Goal: Task Accomplishment & Management: Use online tool/utility

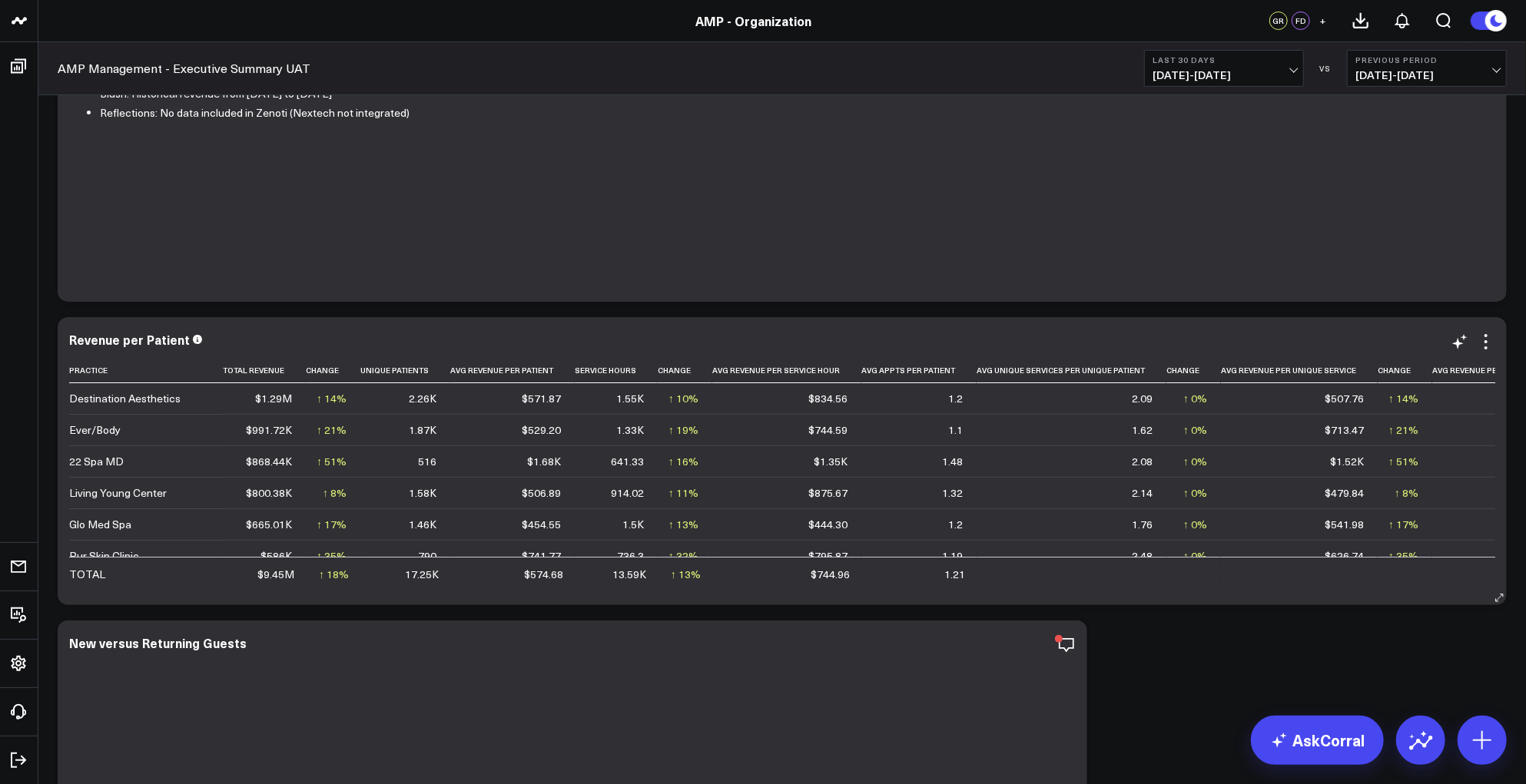
scroll to position [256, 0]
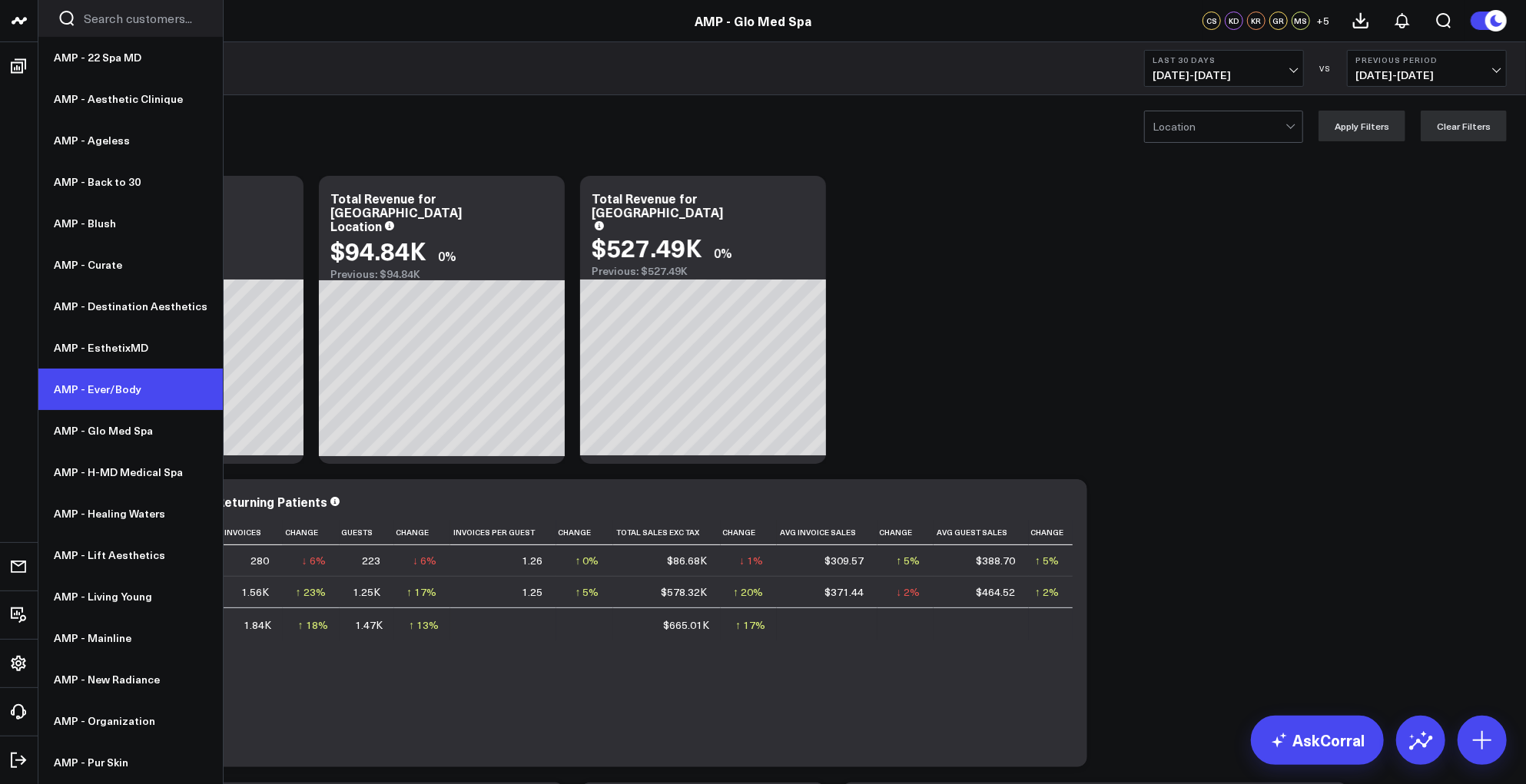
click at [99, 391] on link "AMP - Ever/Body" at bounding box center [131, 390] width 184 height 42
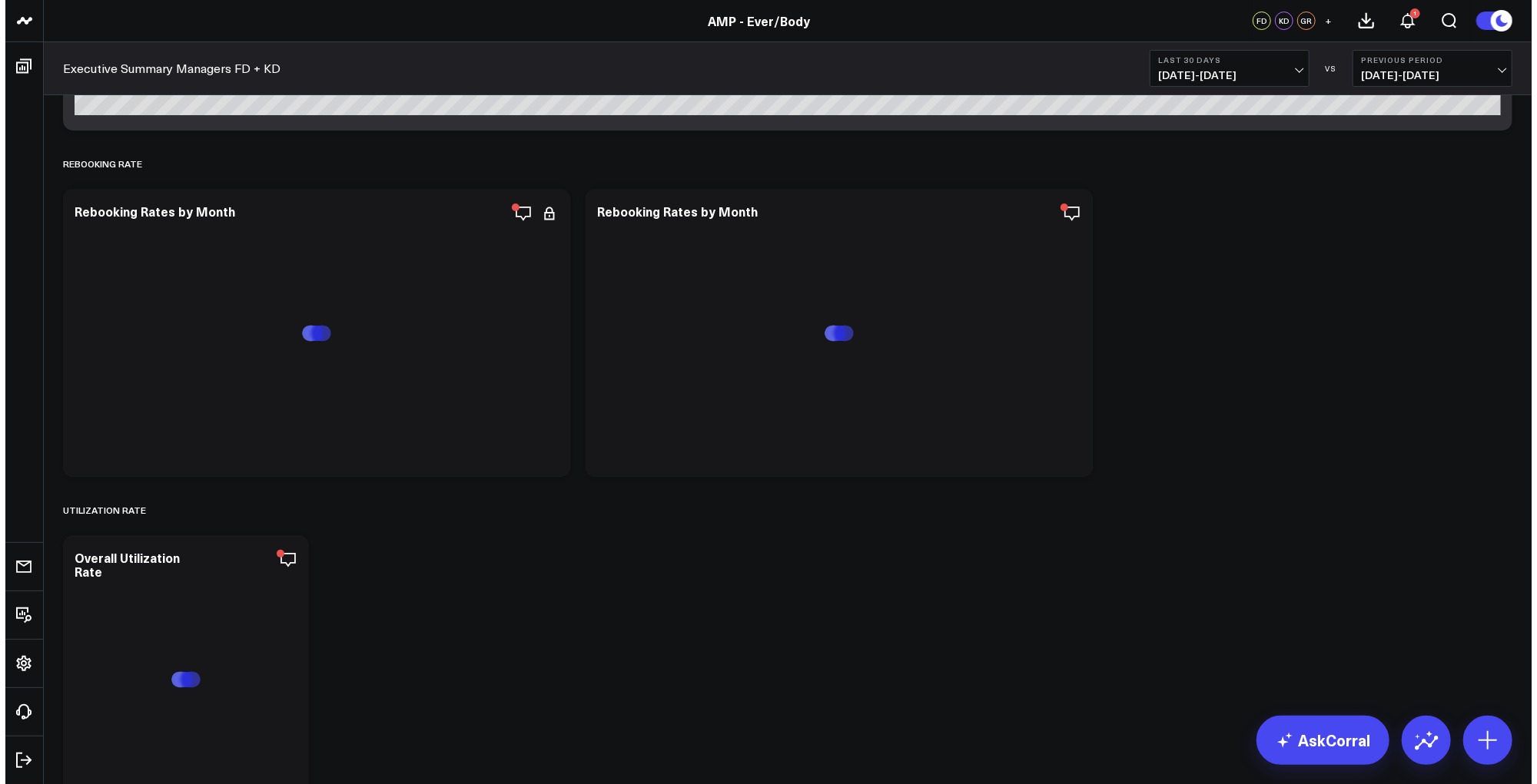
scroll to position [4259, 0]
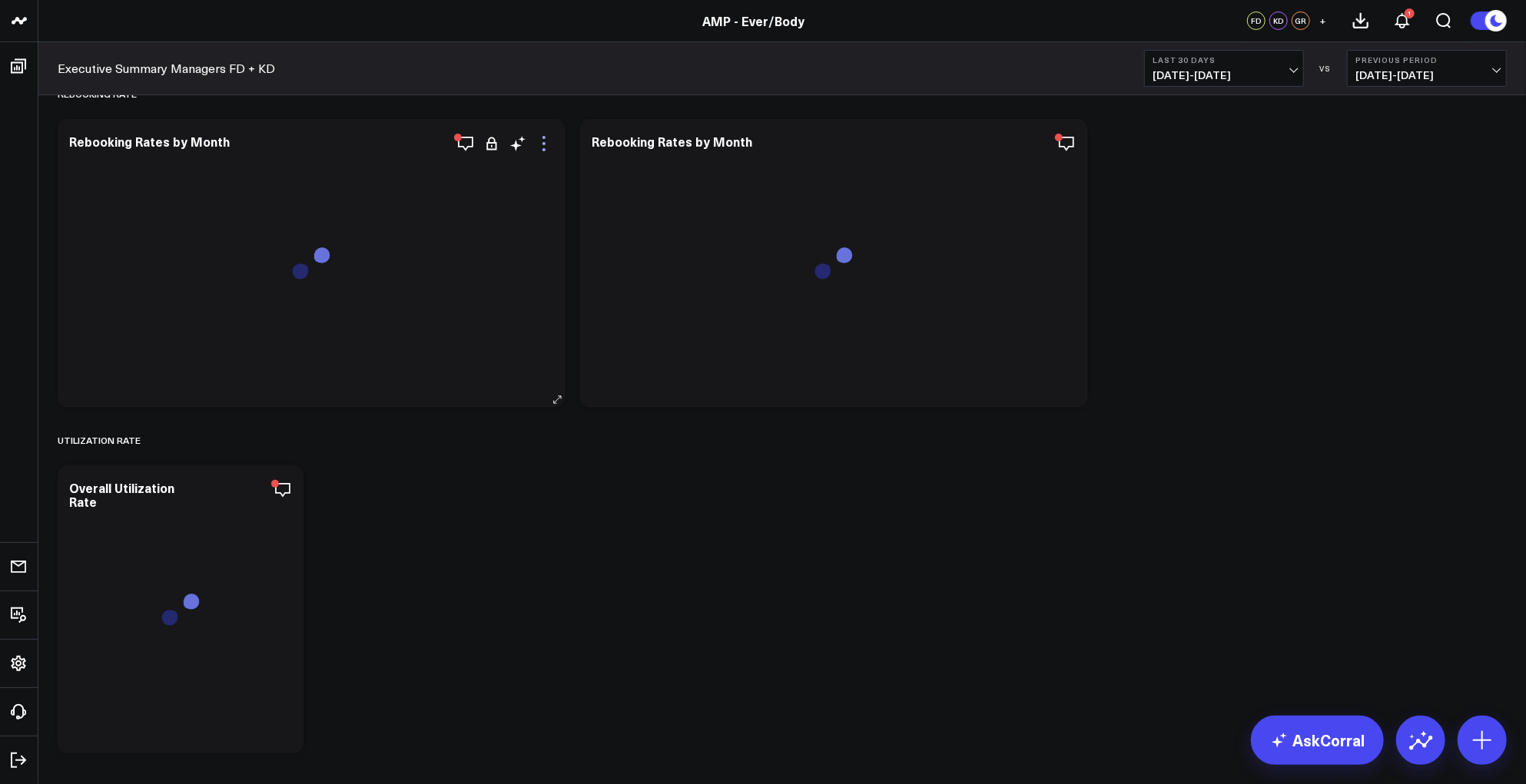
click at [538, 137] on icon at bounding box center [544, 143] width 19 height 19
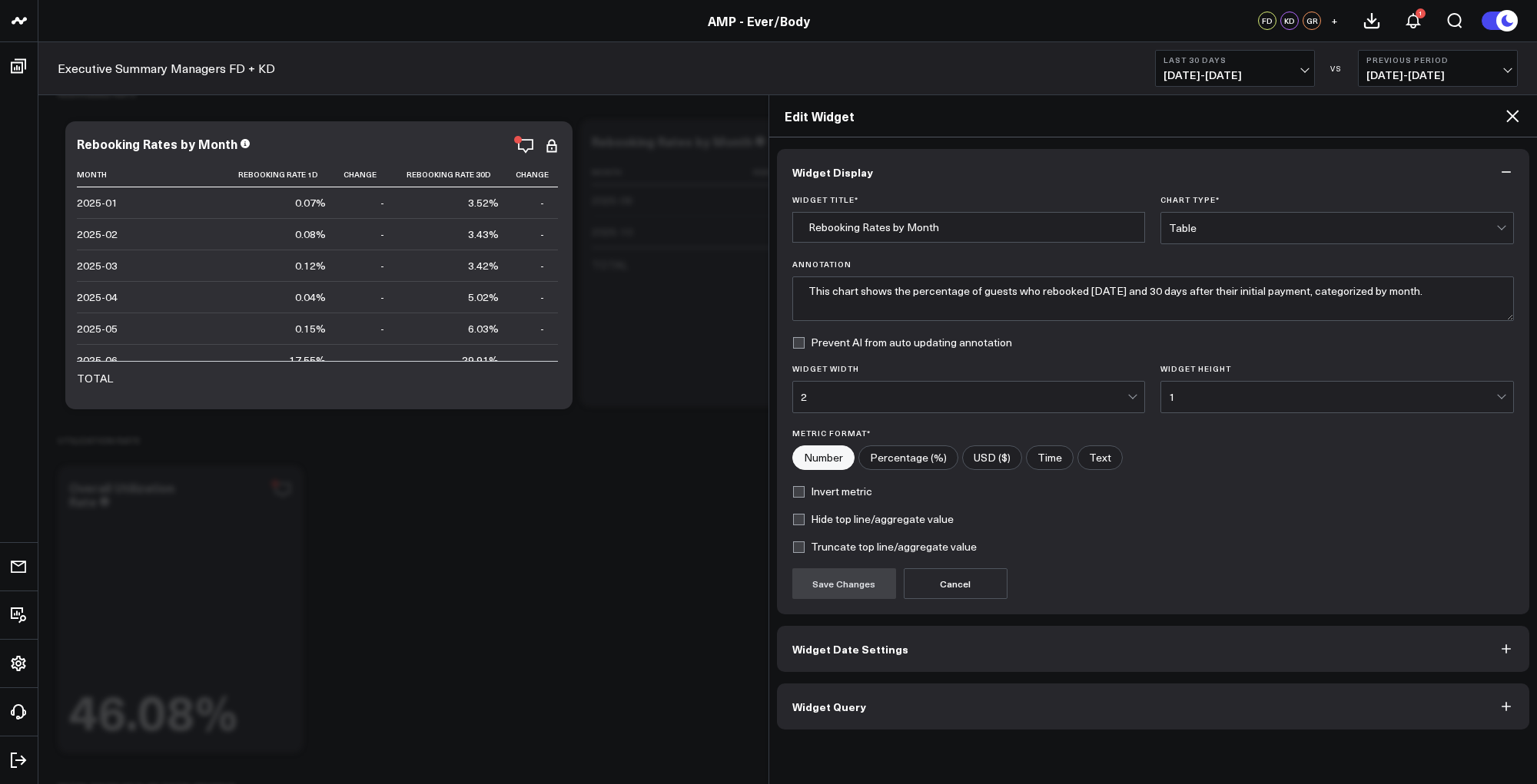
click at [851, 705] on span "Widget Query" at bounding box center [829, 707] width 74 height 12
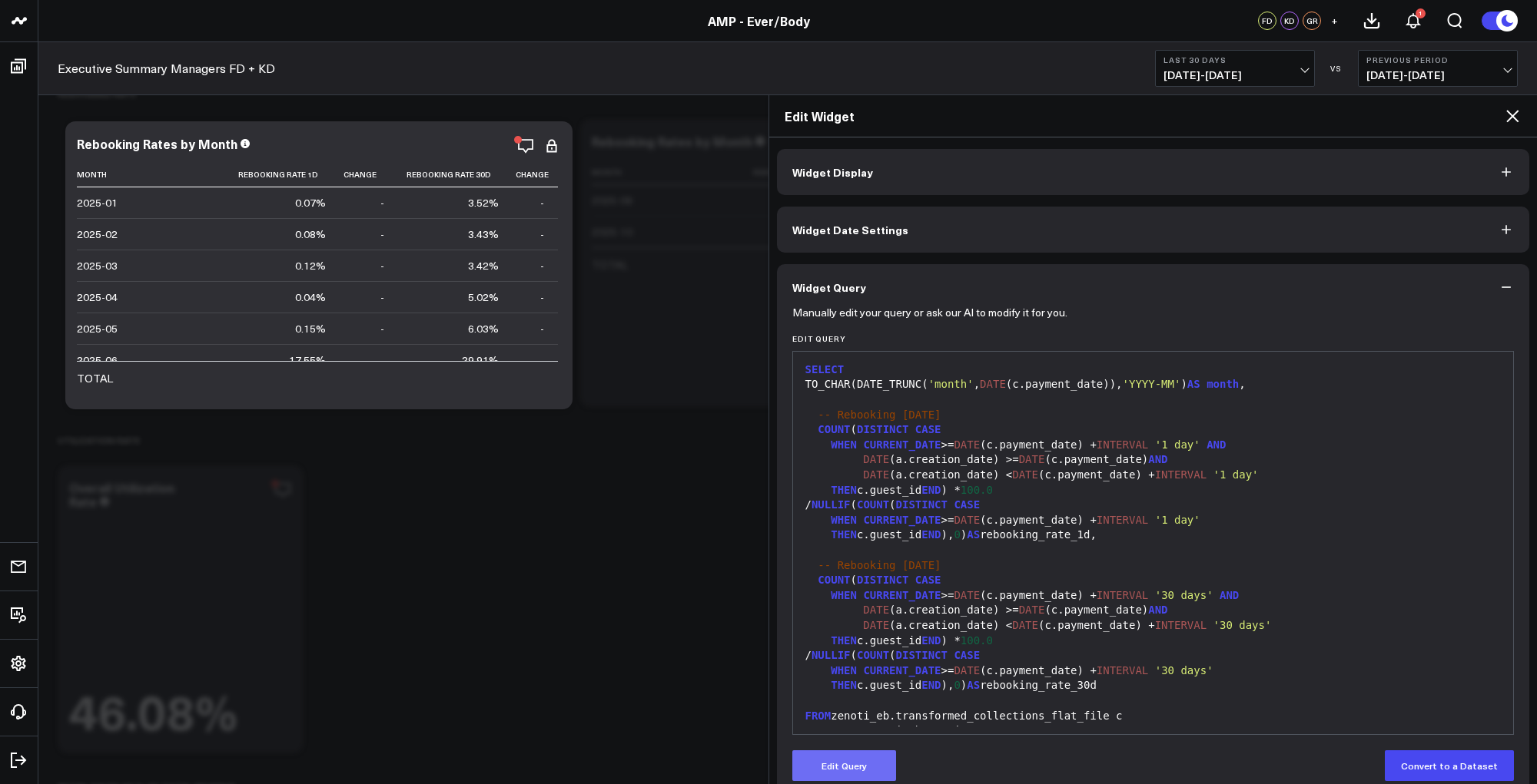
click at [845, 762] on button "Edit Query" at bounding box center [844, 765] width 104 height 31
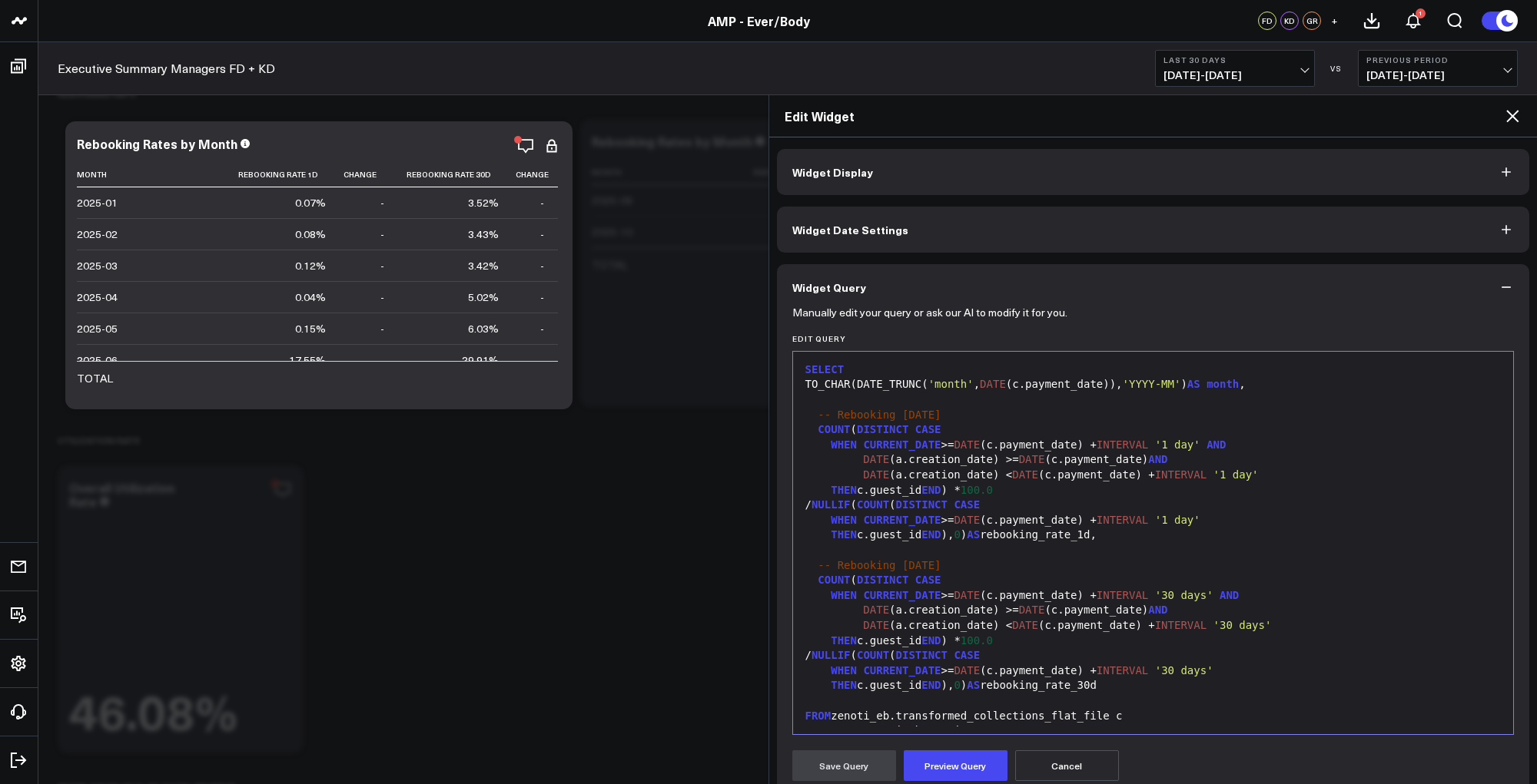
click at [1022, 583] on div "COUNT ( DISTINCT CASE" at bounding box center [1153, 580] width 705 height 15
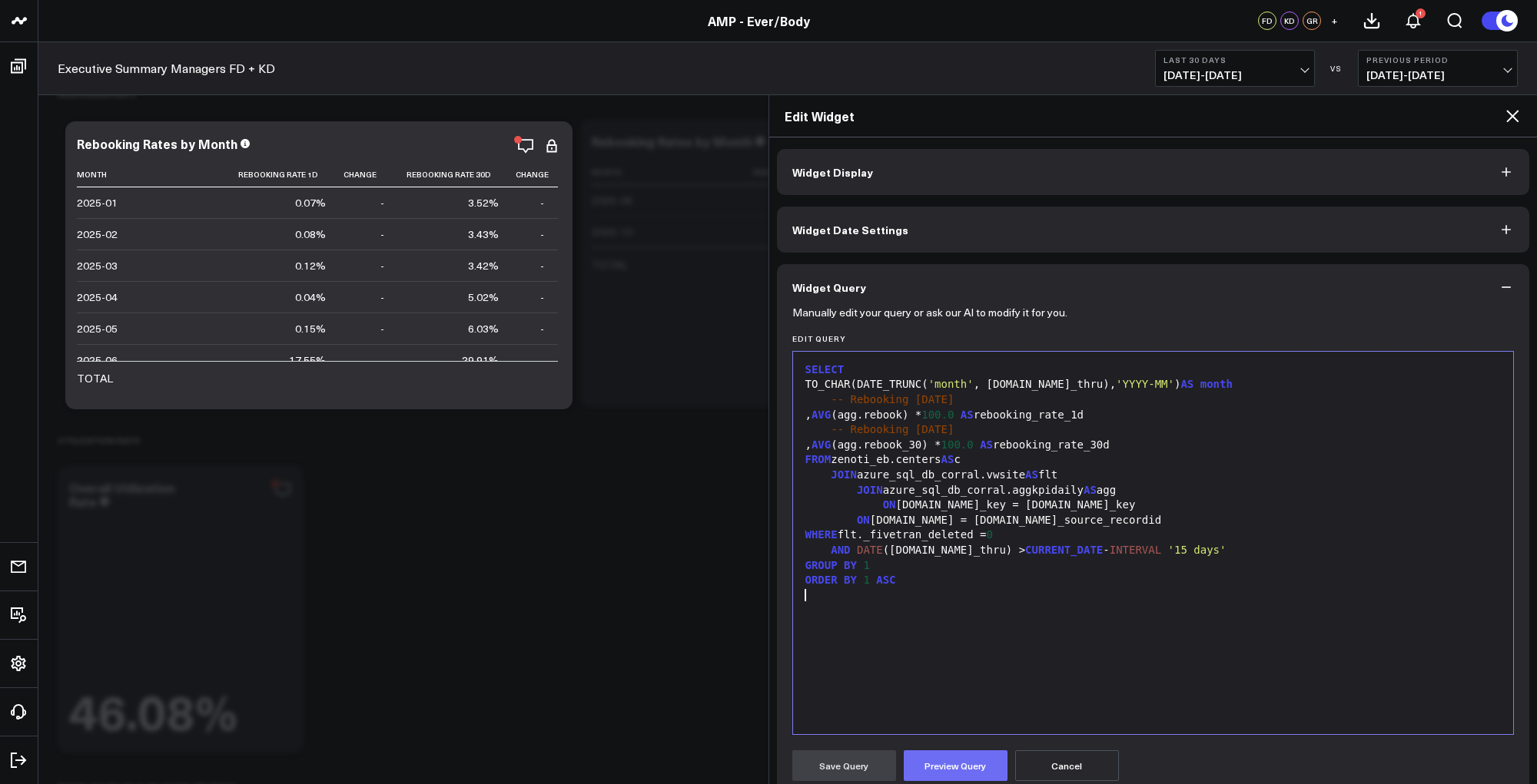
click at [993, 768] on button "Preview Query" at bounding box center [956, 765] width 104 height 31
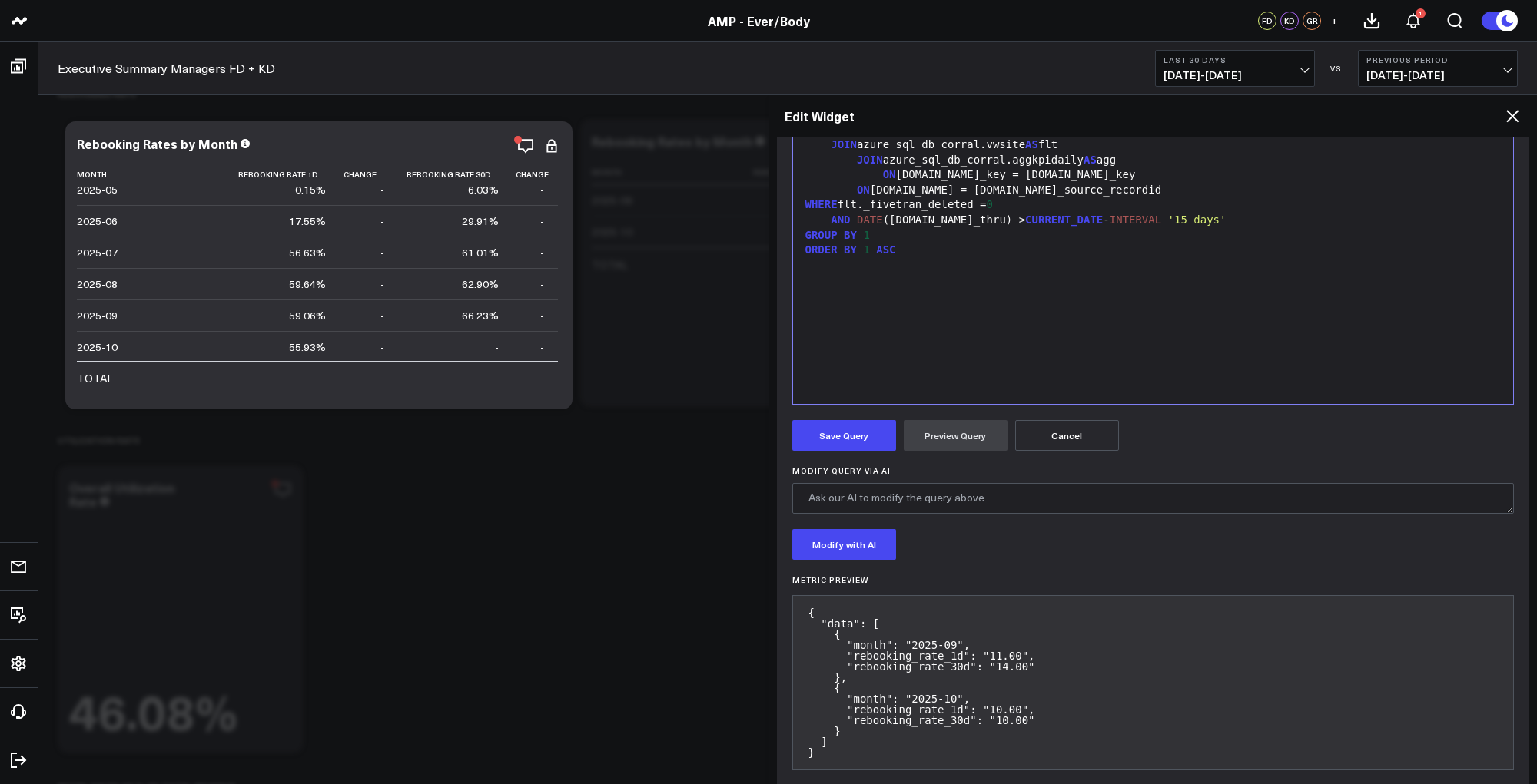
scroll to position [353, 0]
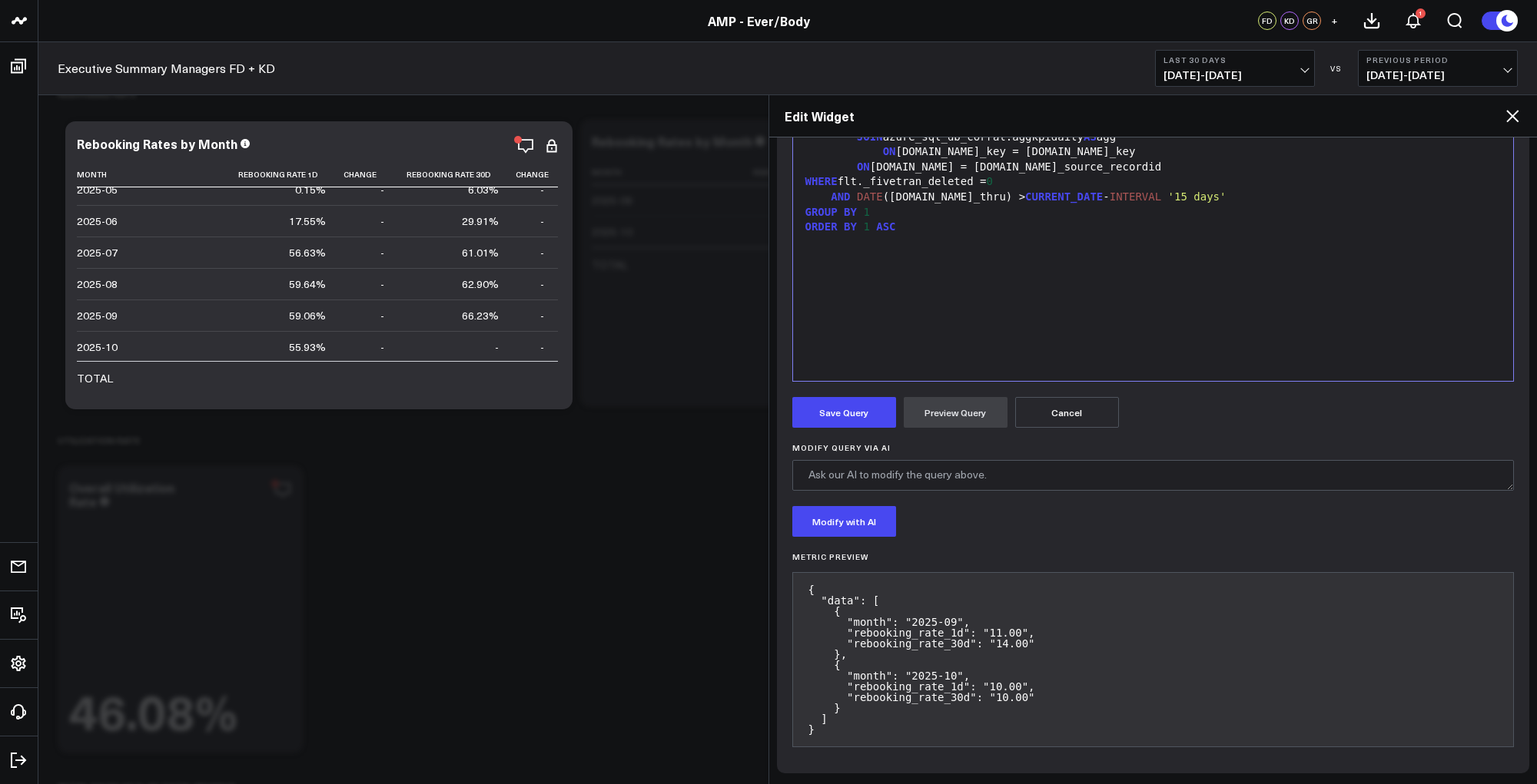
click at [1028, 255] on div "SELECT TO_CHAR(DATE_TRUNC( 'month' , agg.date_thru), 'YYYY-MM' ) AS month -- Re…" at bounding box center [1153, 190] width 705 height 367
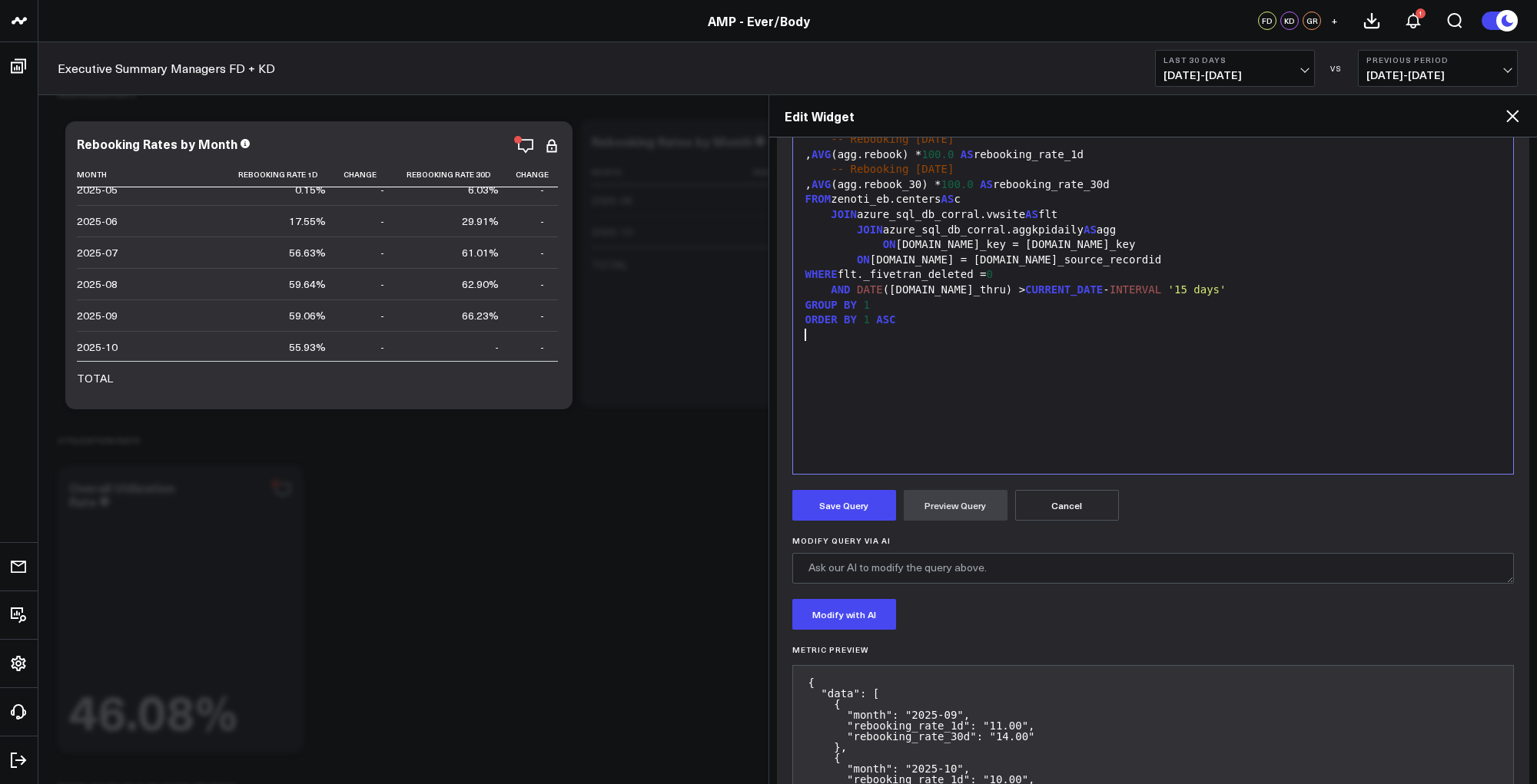
scroll to position [121, 0]
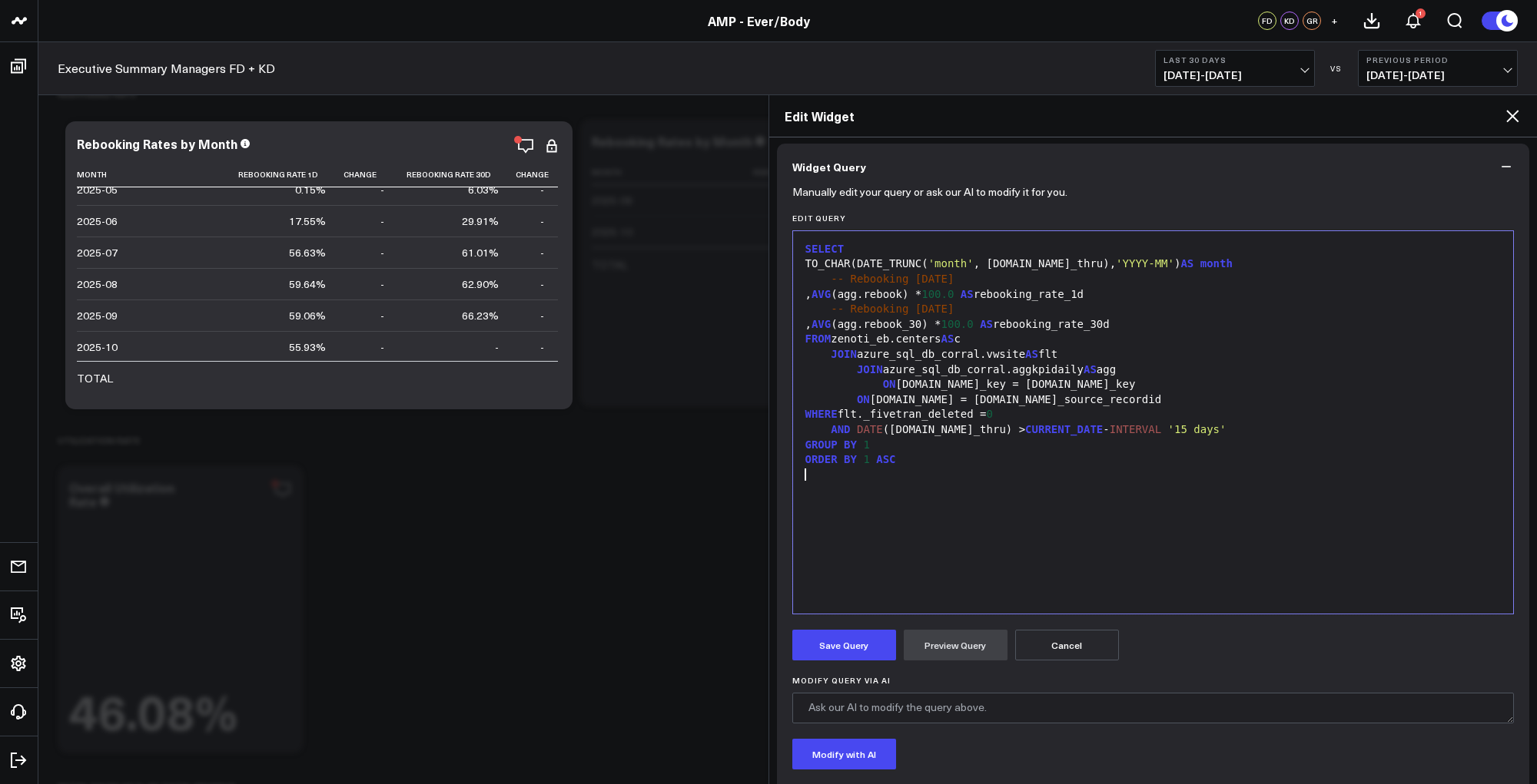
click at [1015, 416] on div "WHERE flt._fivetran_deleted = 0" at bounding box center [1153, 414] width 705 height 15
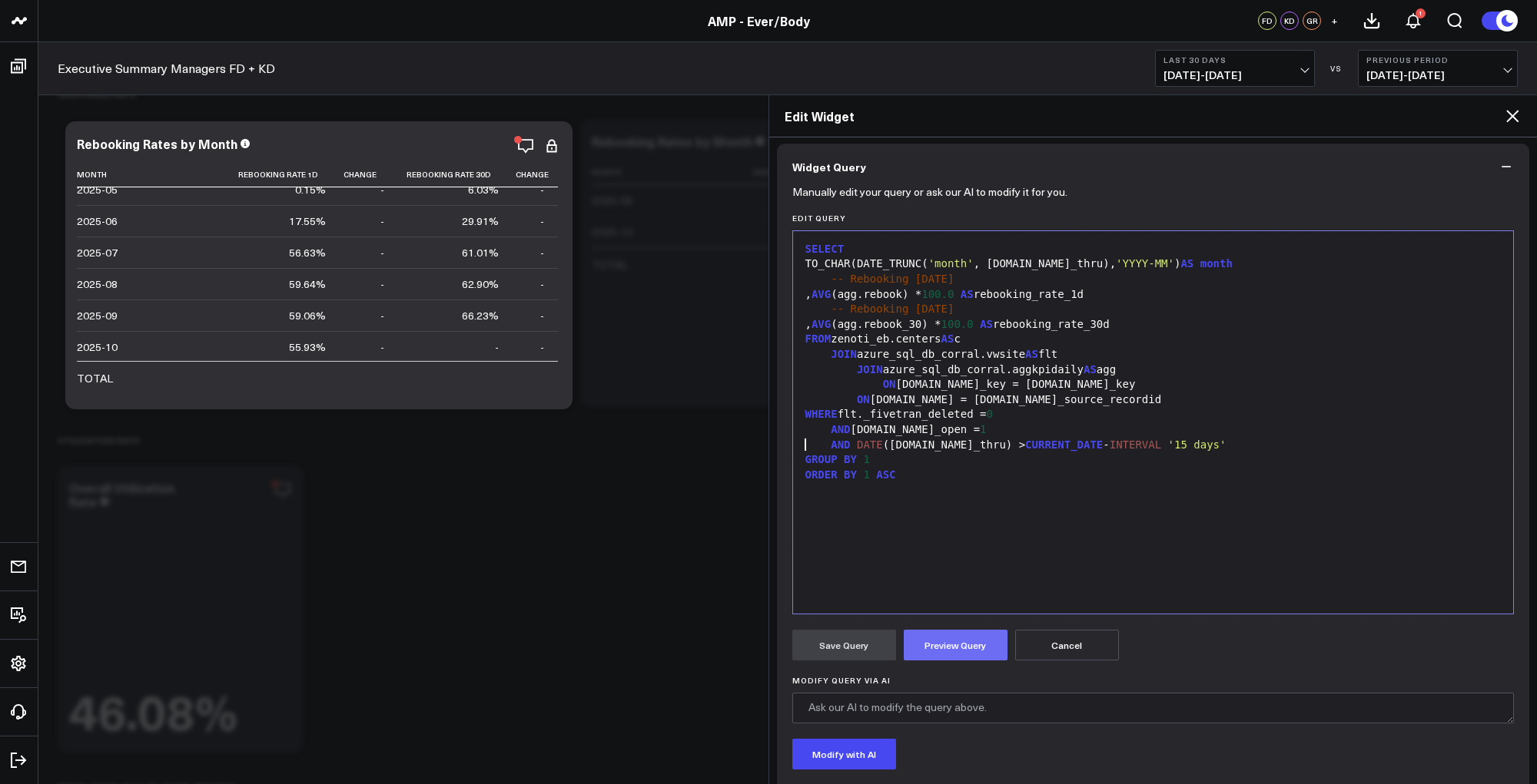
click at [954, 658] on button "Preview Query" at bounding box center [956, 645] width 104 height 31
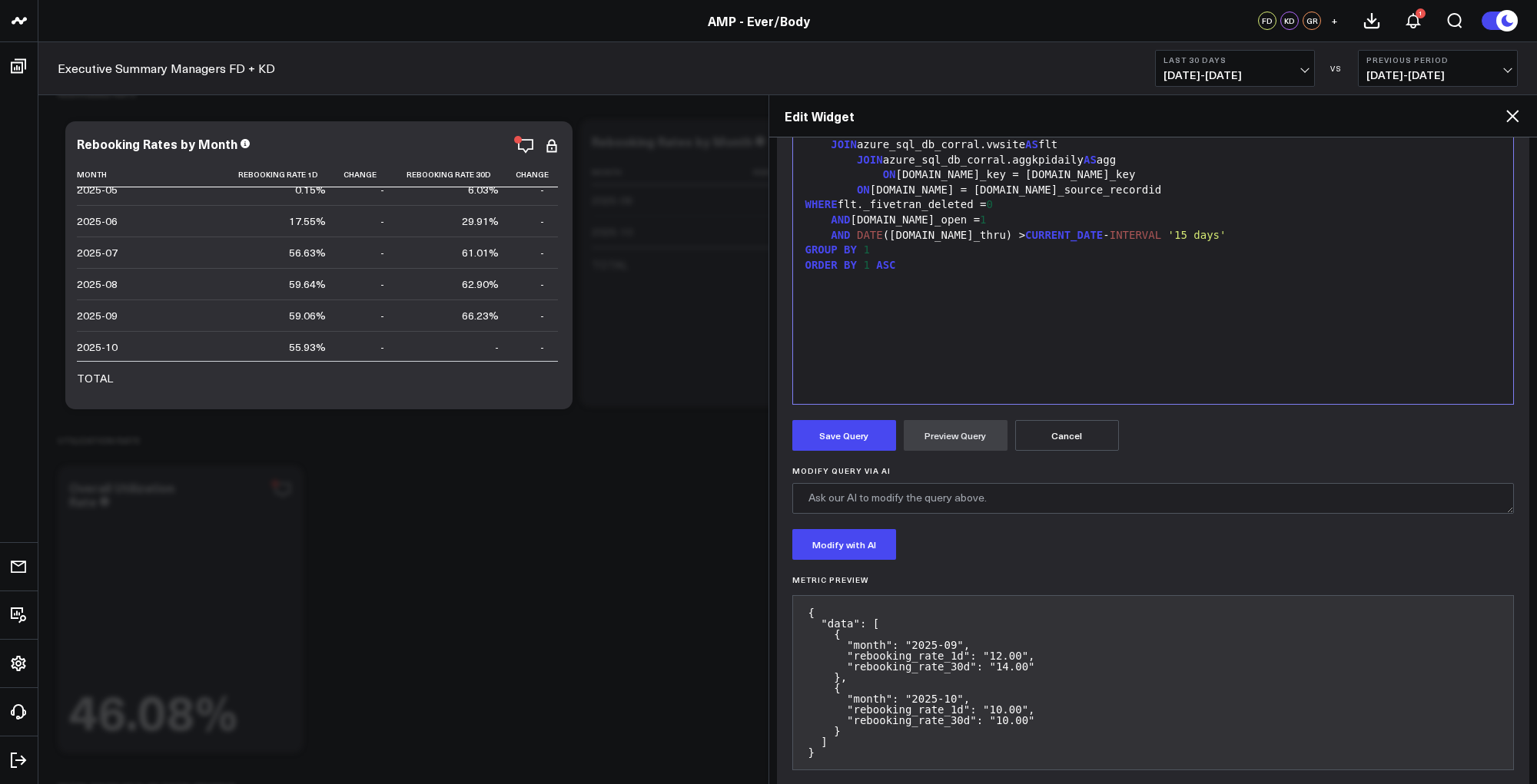
scroll to position [307, 0]
